Goal: Task Accomplishment & Management: Use online tool/utility

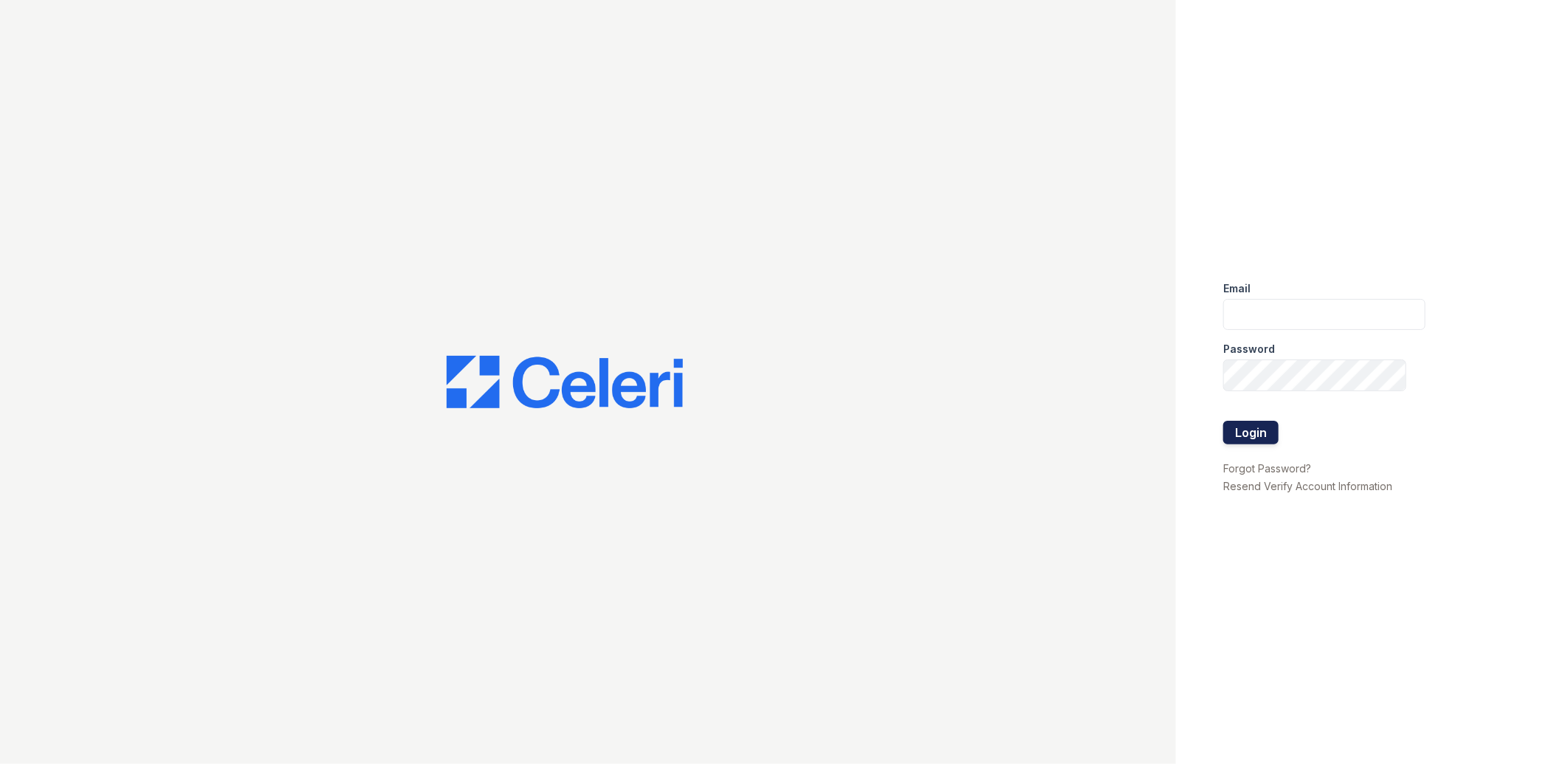
type input "[EMAIL_ADDRESS][DOMAIN_NAME]"
click at [1264, 436] on button "Login" at bounding box center [1250, 433] width 55 height 24
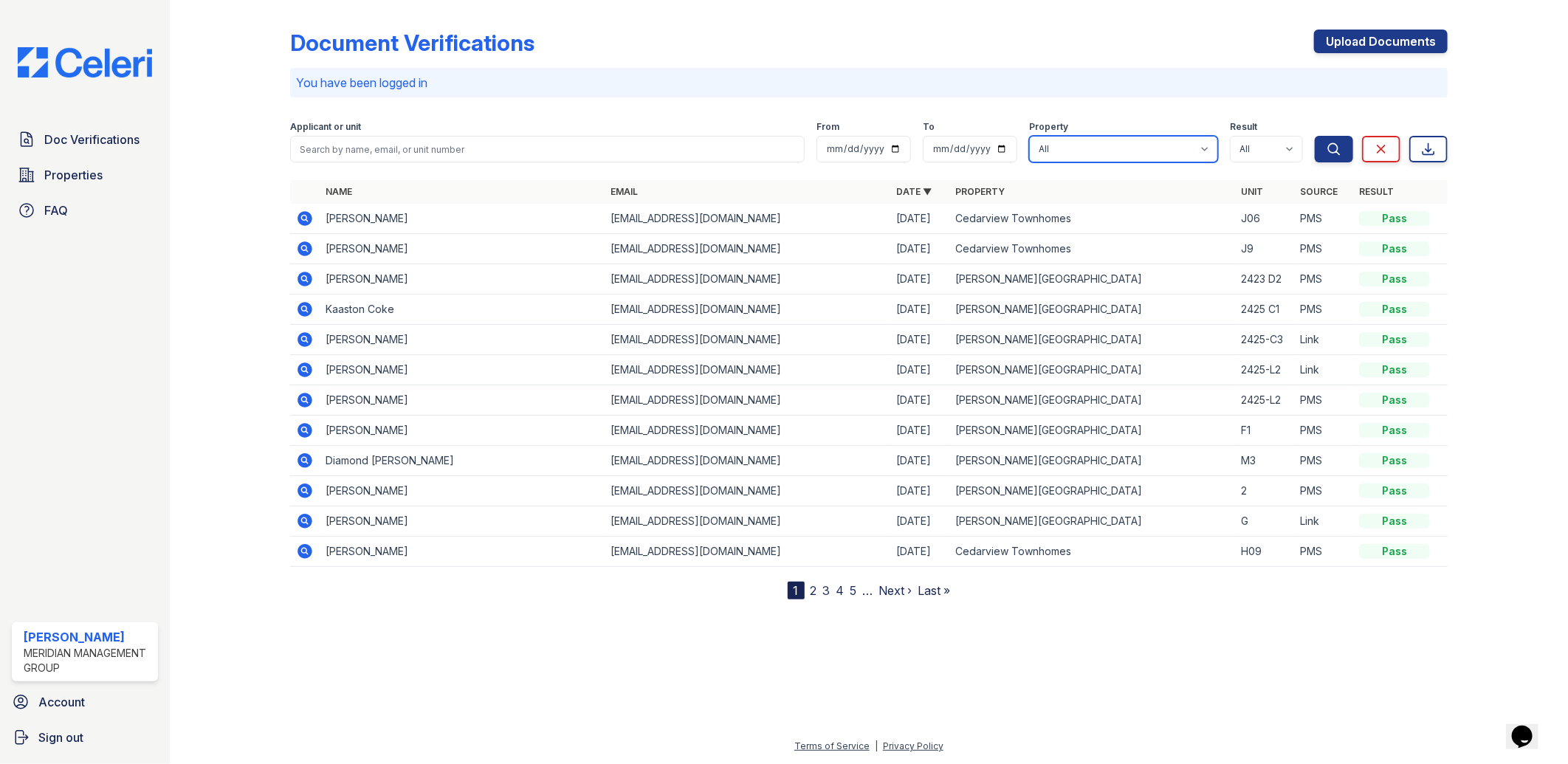
click at [1160, 152] on select "All [PERSON_NAME][GEOGRAPHIC_DATA] [GEOGRAPHIC_DATA] [GEOGRAPHIC_DATA] Lofts" at bounding box center [1123, 149] width 189 height 27
select select "275"
click at [1029, 135] on select "All [PERSON_NAME][GEOGRAPHIC_DATA] [GEOGRAPHIC_DATA] [GEOGRAPHIC_DATA] Lofts" at bounding box center [1123, 149] width 189 height 27
click at [1338, 142] on icon "submit" at bounding box center [1333, 149] width 15 height 15
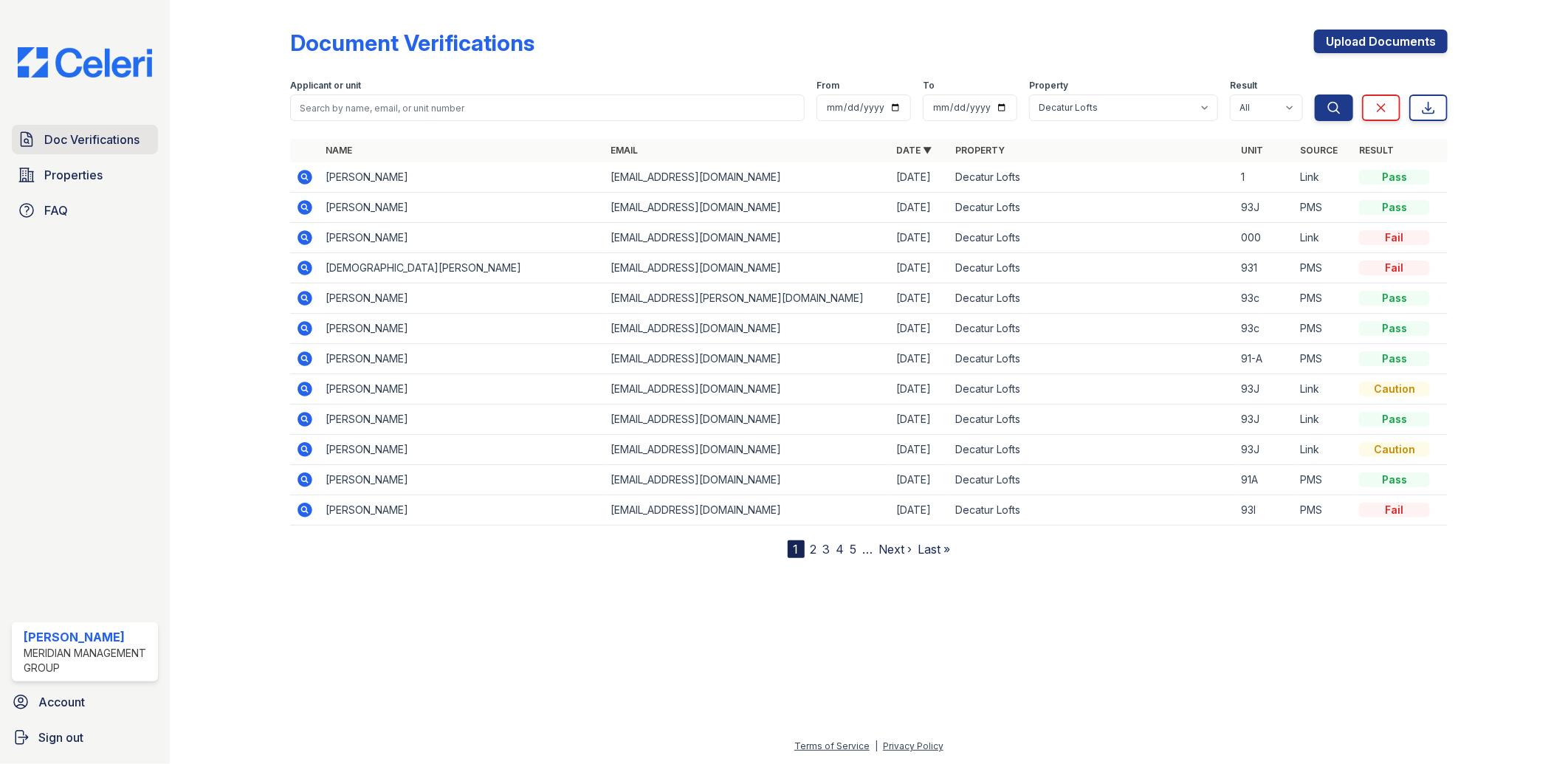
click at [106, 142] on span "Doc Verifications" at bounding box center [92, 139] width 95 height 18
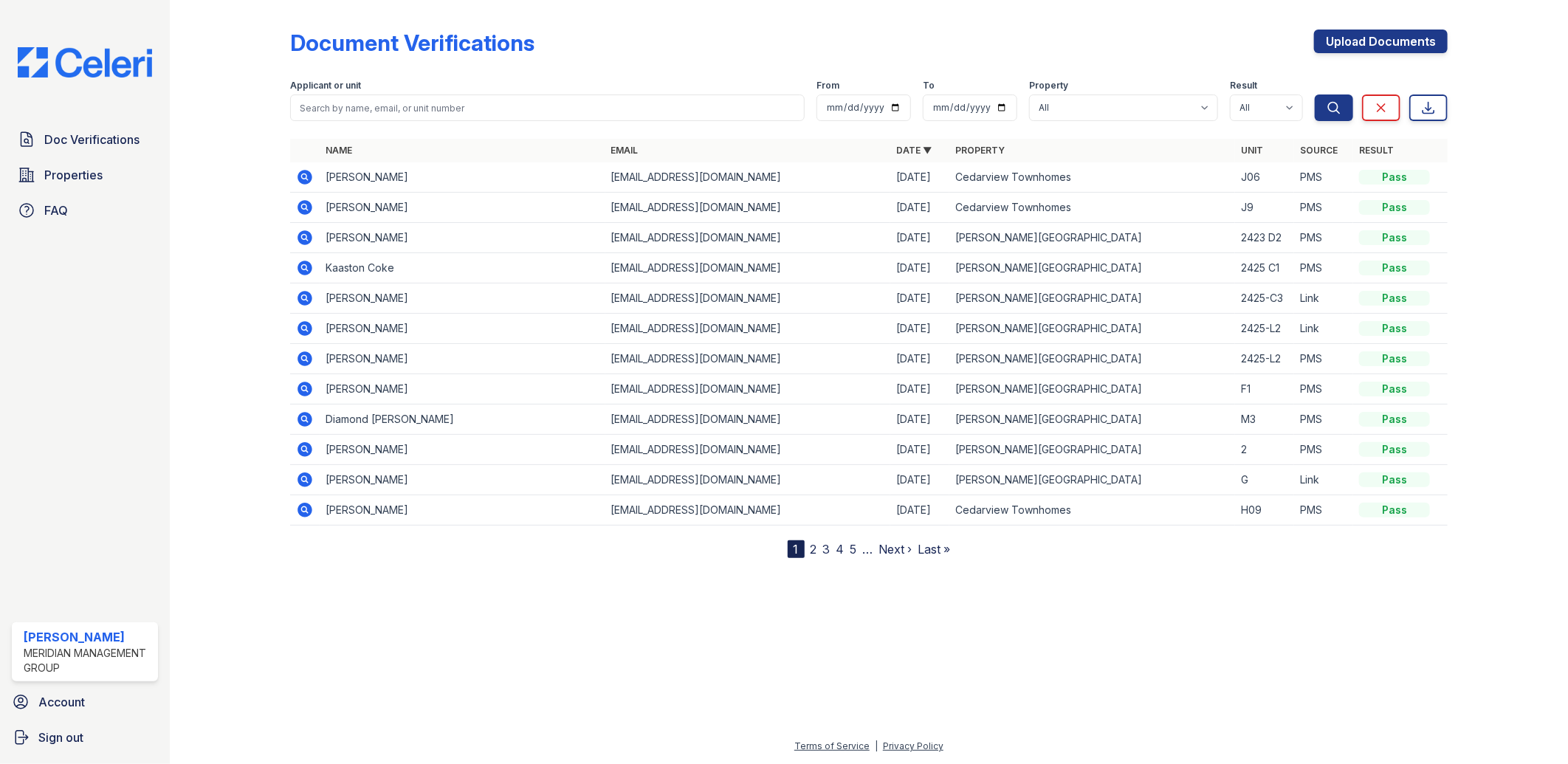
click at [86, 155] on div "Doc Verifications Properties FAQ" at bounding box center [85, 175] width 158 height 100
click at [83, 173] on span "Properties" at bounding box center [73, 175] width 58 height 18
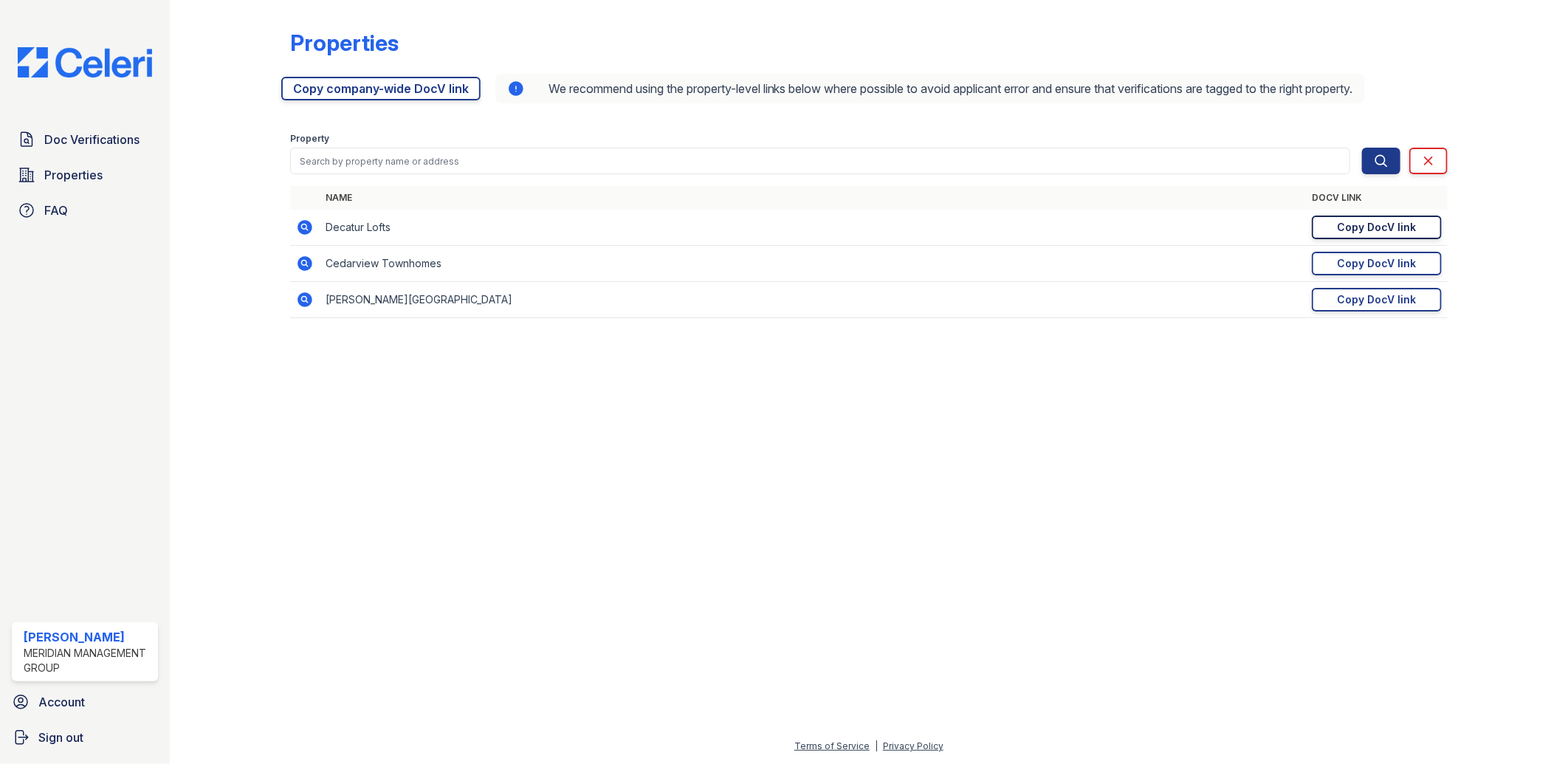
click at [1407, 224] on div "Copy DocV link" at bounding box center [1377, 227] width 79 height 15
